Goal: Check status: Check status

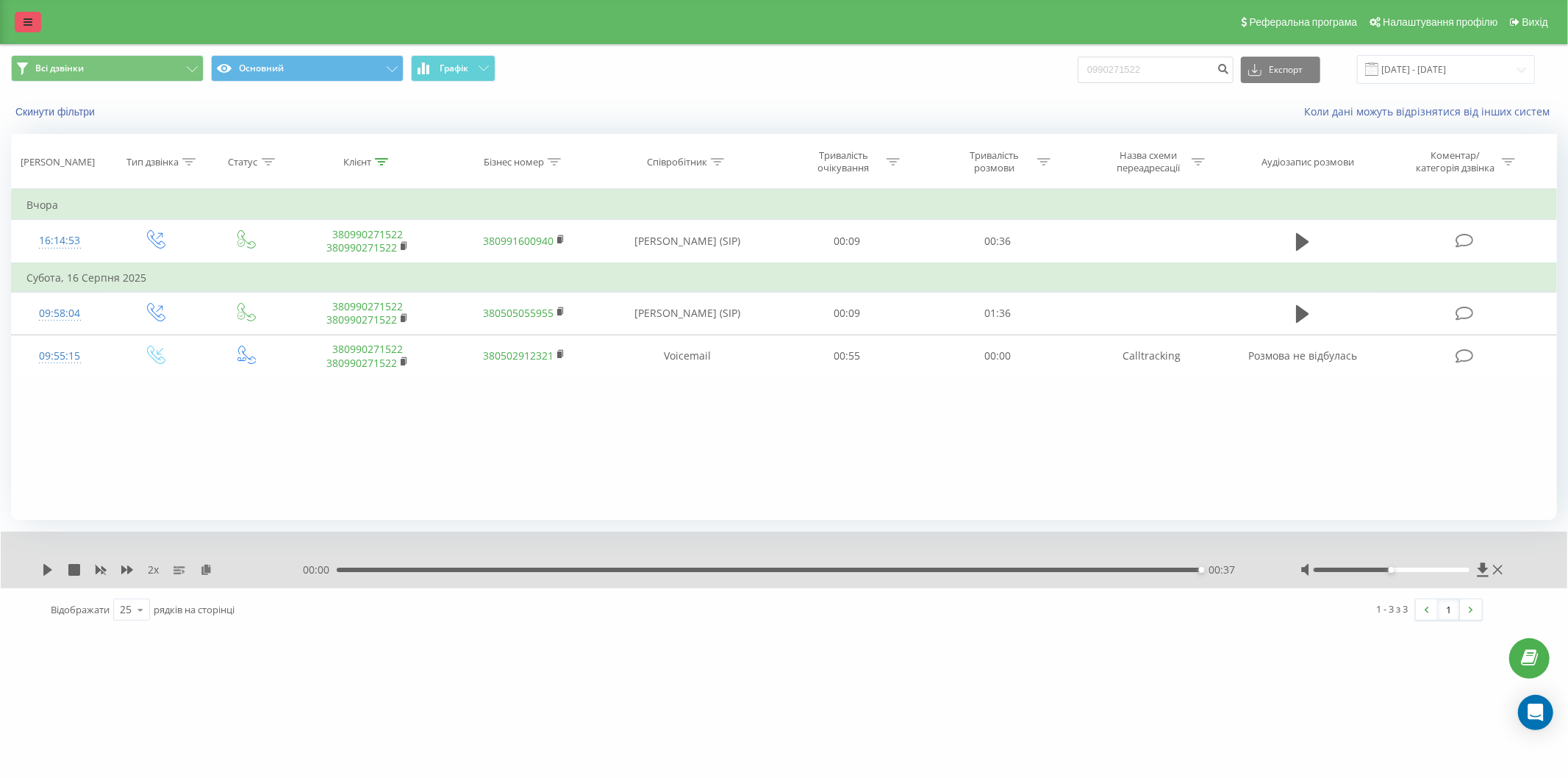
click at [36, 22] on link at bounding box center [28, 22] width 26 height 21
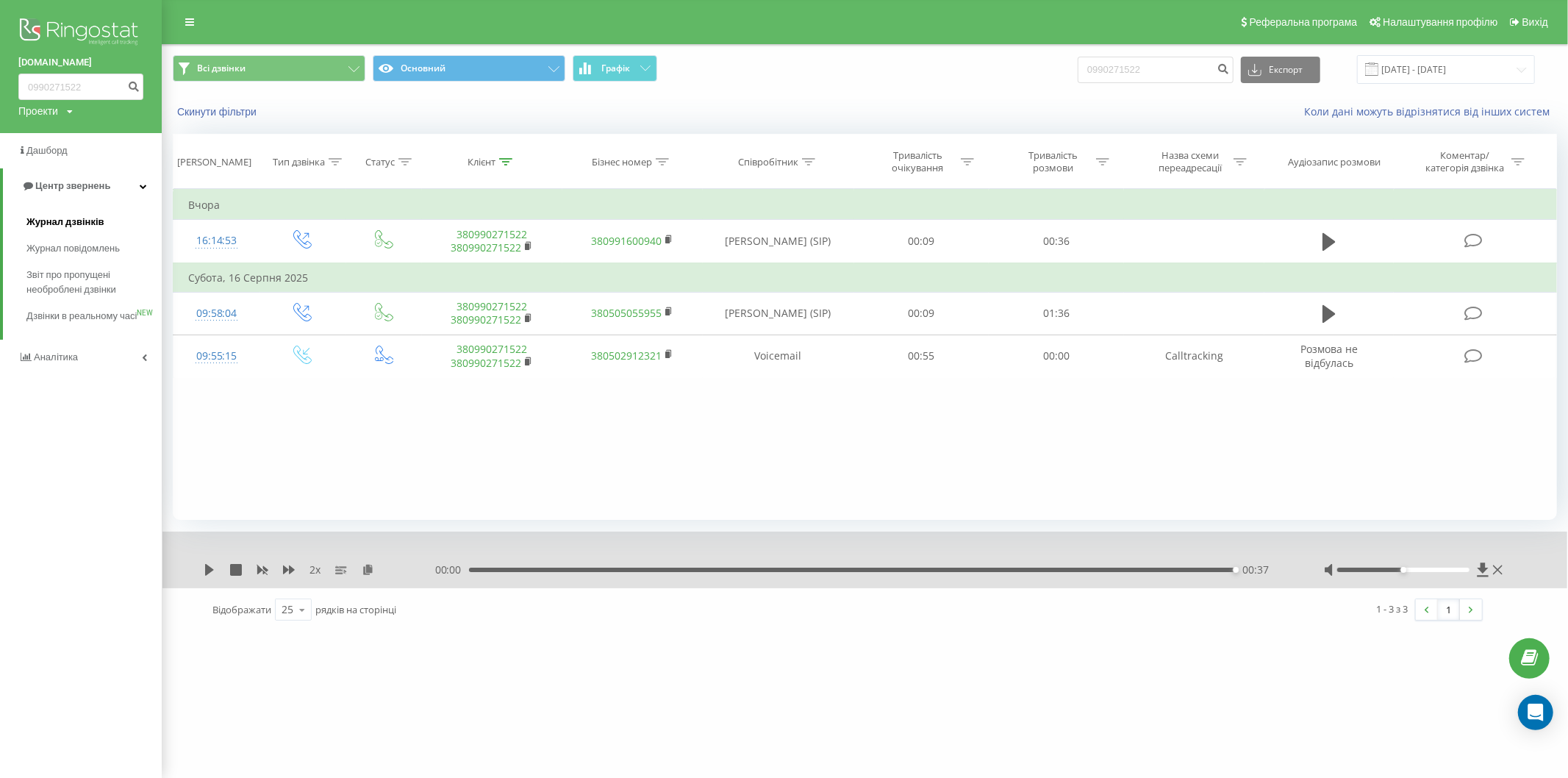
click at [57, 222] on span "Журнал дзвінків" at bounding box center [65, 222] width 78 height 15
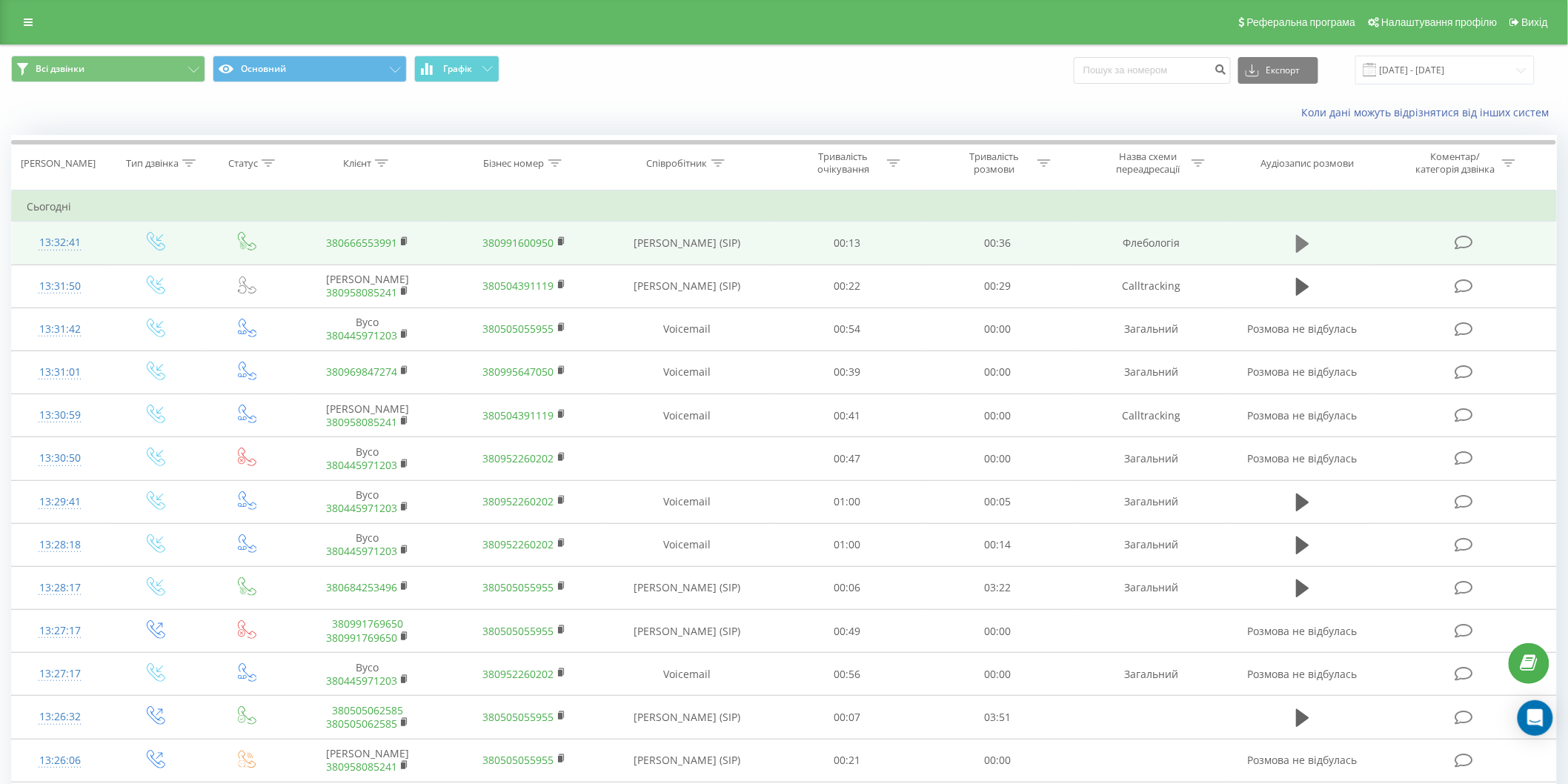
click at [1297, 237] on icon at bounding box center [1302, 244] width 14 height 18
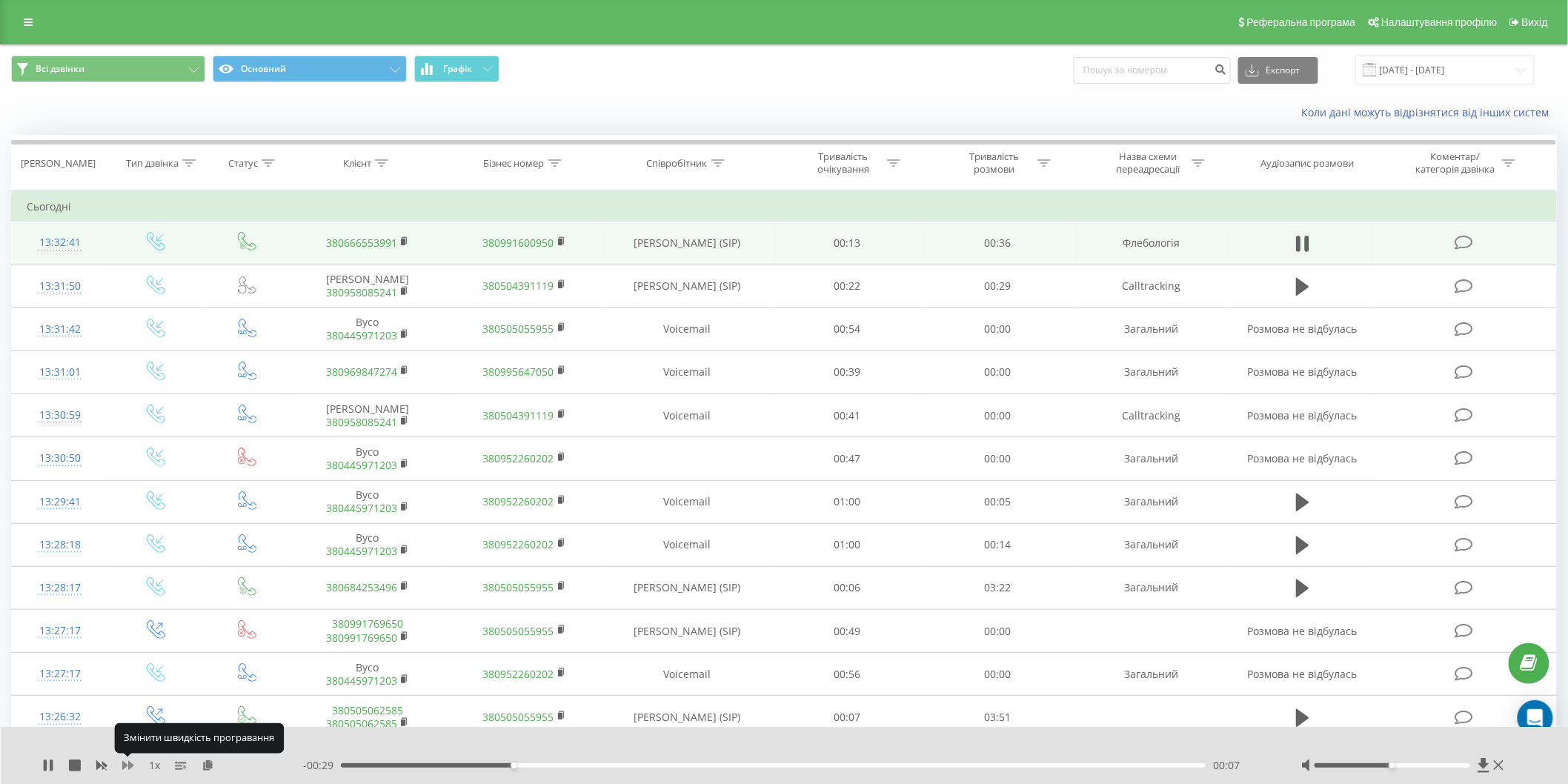
click at [127, 766] on icon at bounding box center [128, 765] width 12 height 9
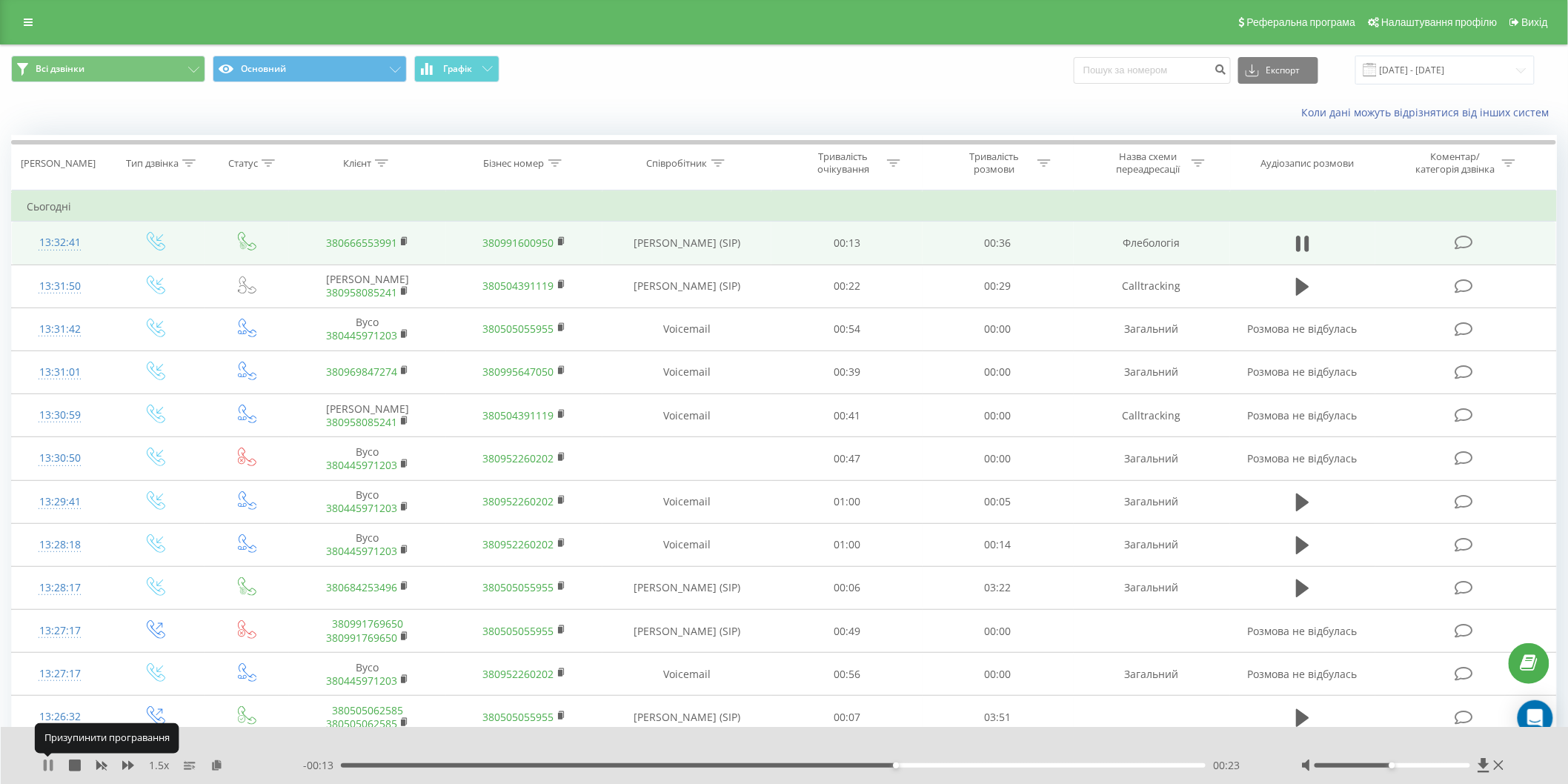
click at [46, 763] on icon at bounding box center [46, 765] width 3 height 12
